Goal: Task Accomplishment & Management: Manage account settings

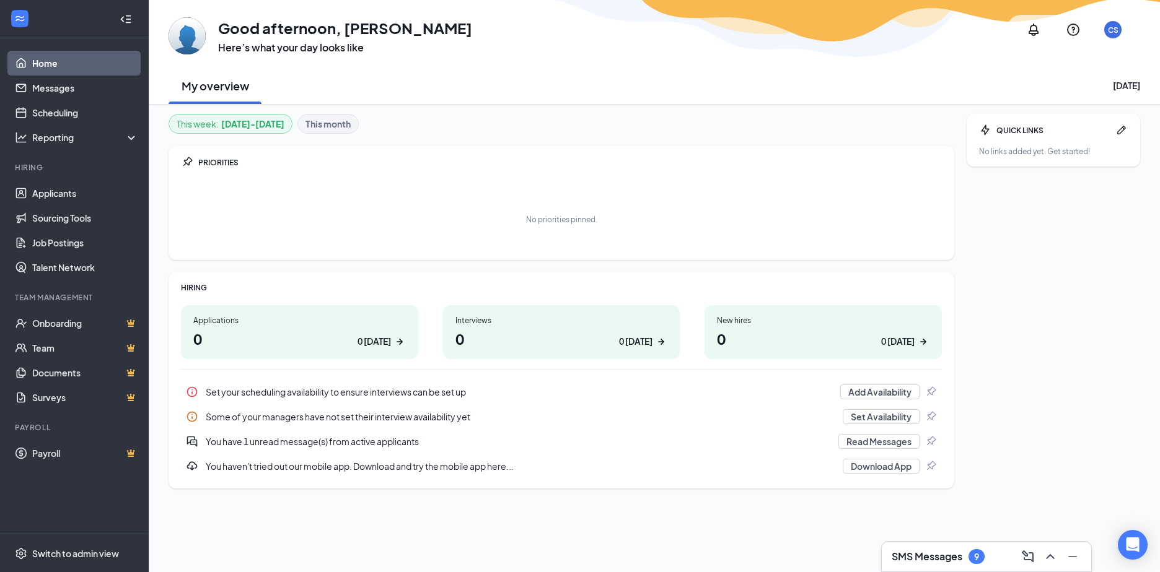
click at [359, 444] on div "You have 1 unread message(s) from active applicants" at bounding box center [518, 442] width 625 height 12
click at [63, 83] on link "Messages" at bounding box center [85, 88] width 106 height 25
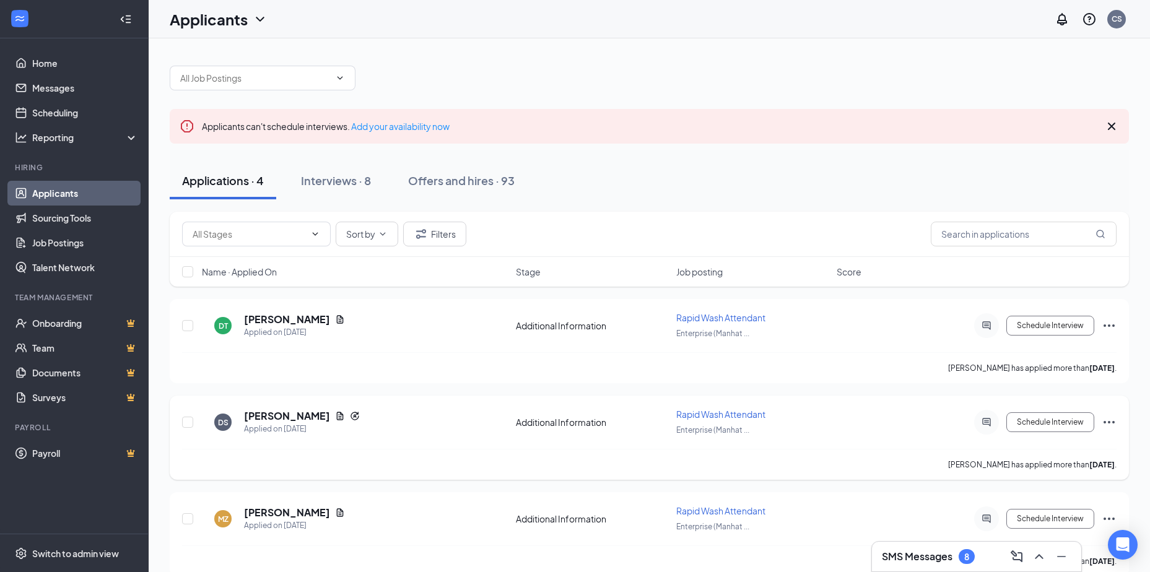
click at [182, 422] on div "DS [PERSON_NAME] Applied on [DATE] Additional Information Rapid Wash Attendant …" at bounding box center [650, 438] width 960 height 84
click at [191, 421] on input "checkbox" at bounding box center [187, 422] width 11 height 11
checkbox input "true"
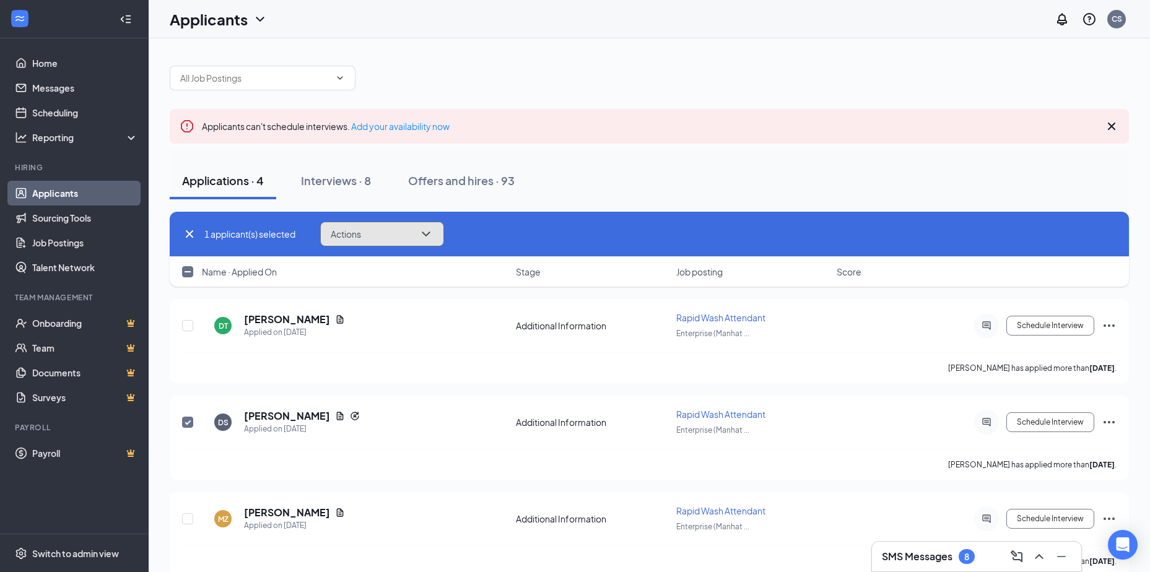
click at [434, 229] on icon "ChevronDown" at bounding box center [426, 234] width 15 height 15
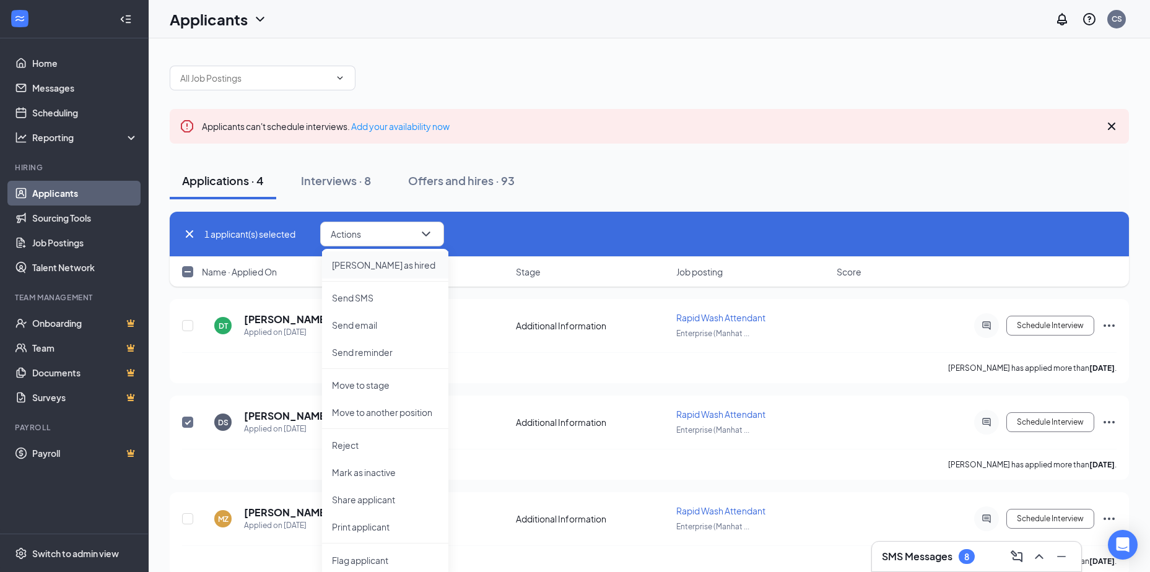
click at [381, 264] on p "[PERSON_NAME] as hired" at bounding box center [385, 265] width 107 height 12
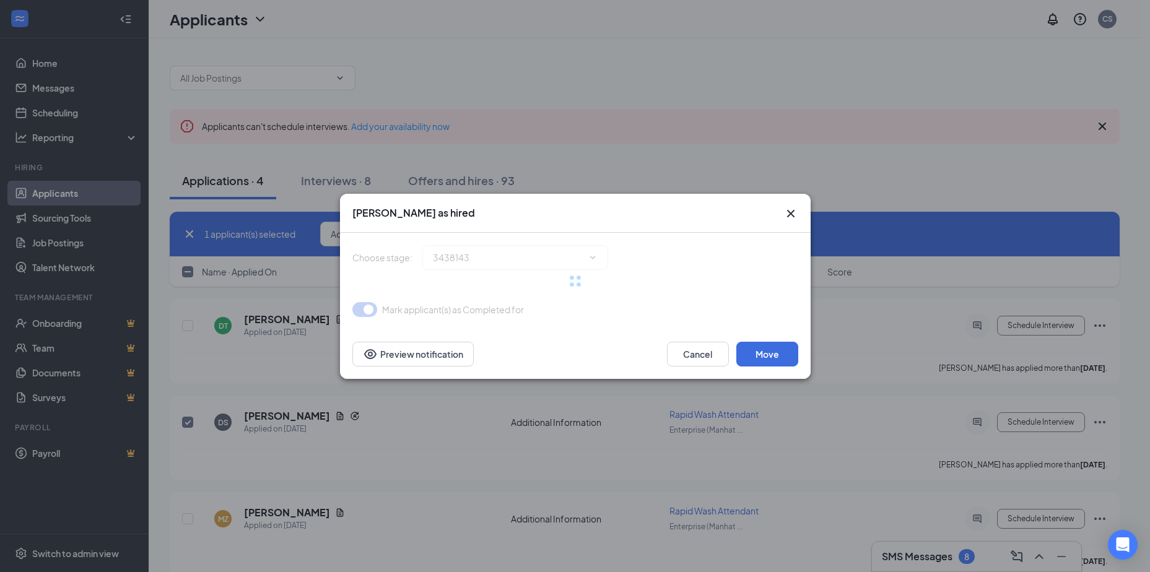
type input "Hiring Complete (final stage)"
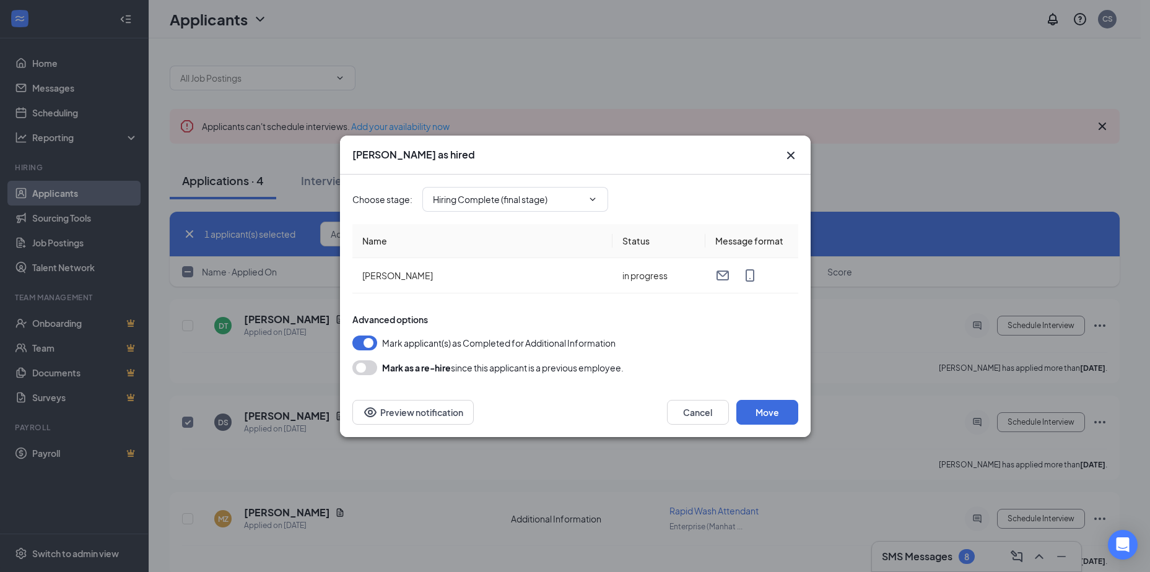
click at [788, 154] on icon "Cross" at bounding box center [791, 155] width 15 height 15
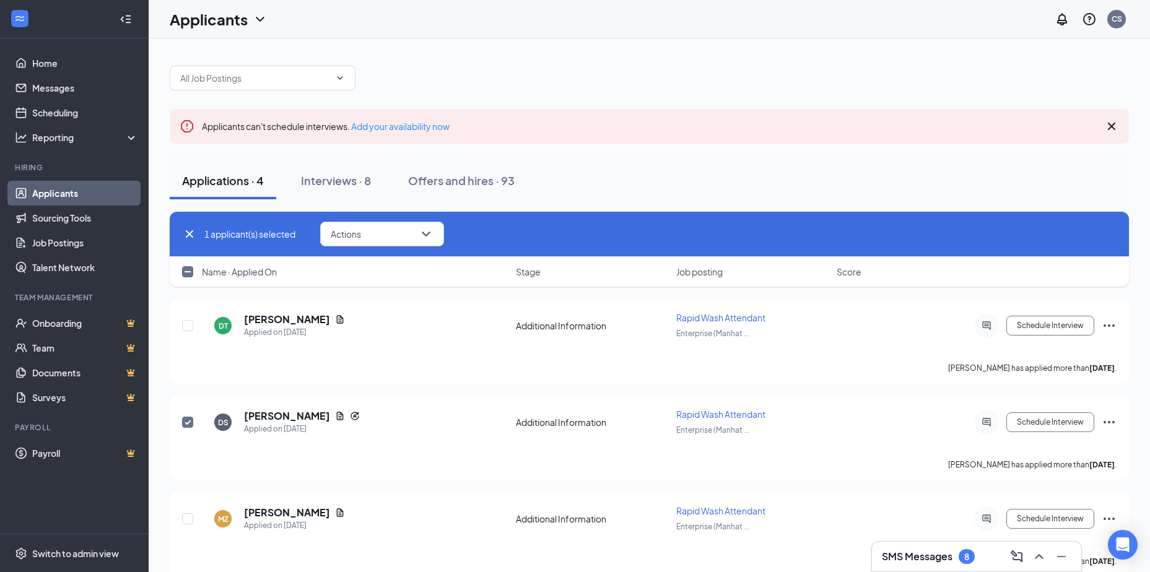
click at [1118, 123] on icon "Cross" at bounding box center [1112, 126] width 15 height 15
